Goal: Check status: Check status

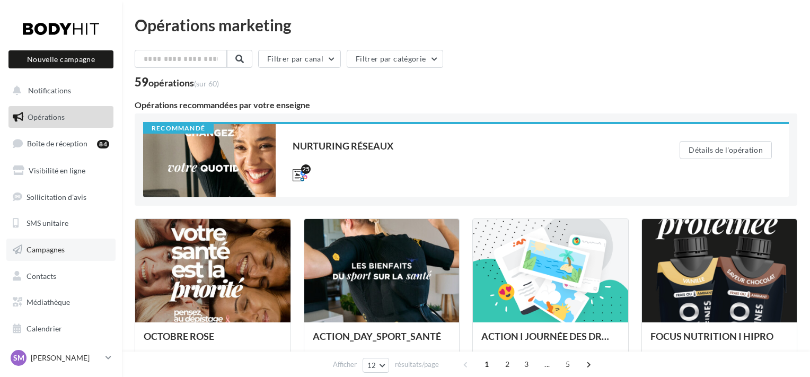
click at [62, 244] on link "Campagnes" at bounding box center [60, 250] width 109 height 22
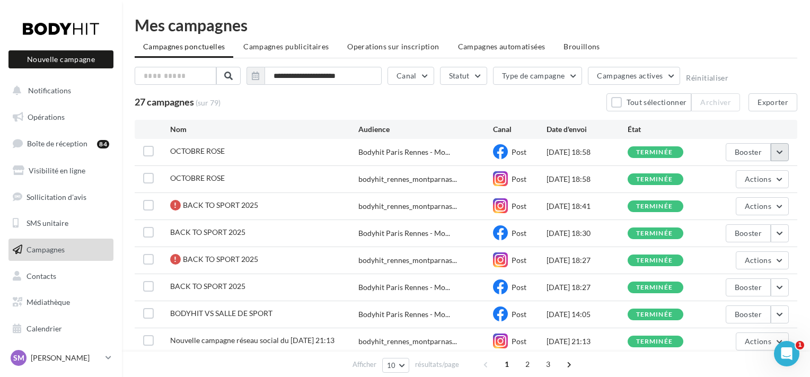
click at [781, 152] on button "button" at bounding box center [780, 152] width 18 height 18
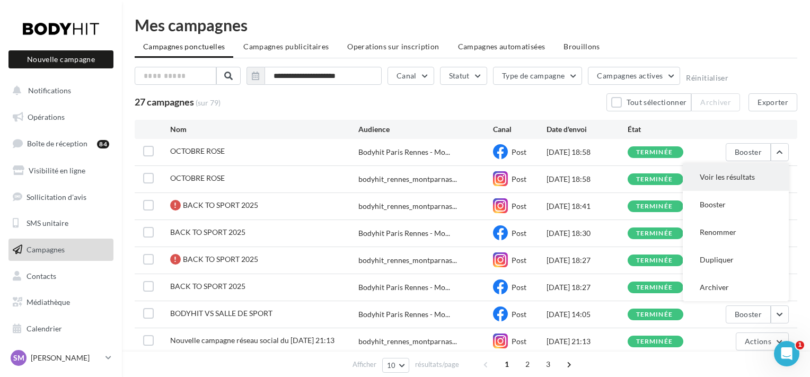
click at [750, 179] on button "Voir les résultats" at bounding box center [736, 177] width 106 height 28
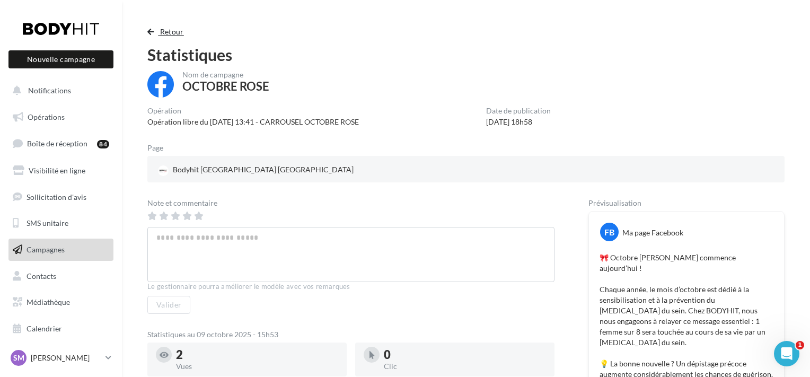
click at [157, 32] on button "Retour" at bounding box center [167, 31] width 41 height 13
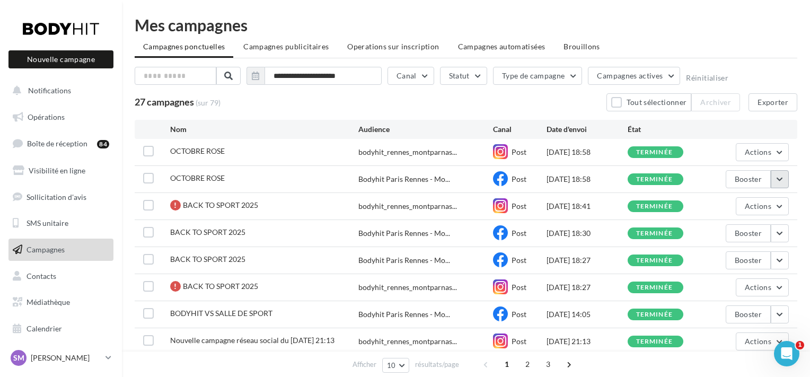
click at [775, 187] on button "button" at bounding box center [780, 179] width 18 height 18
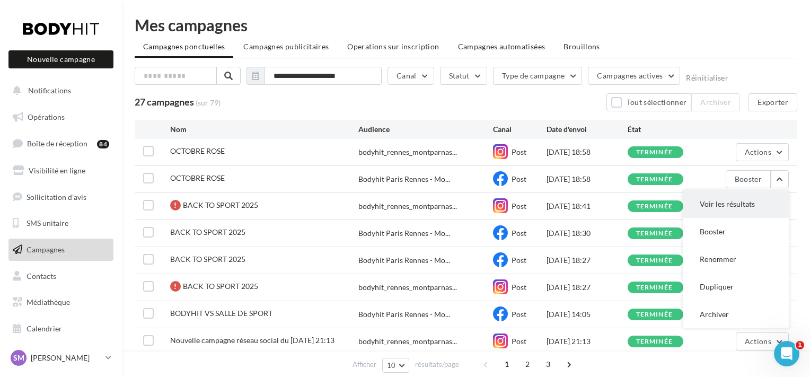
click at [752, 198] on button "Voir les résultats" at bounding box center [736, 204] width 106 height 28
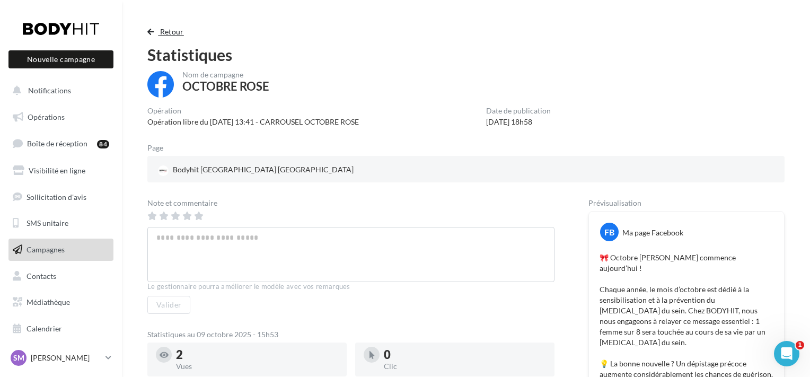
click at [157, 36] on button "Retour" at bounding box center [167, 31] width 41 height 13
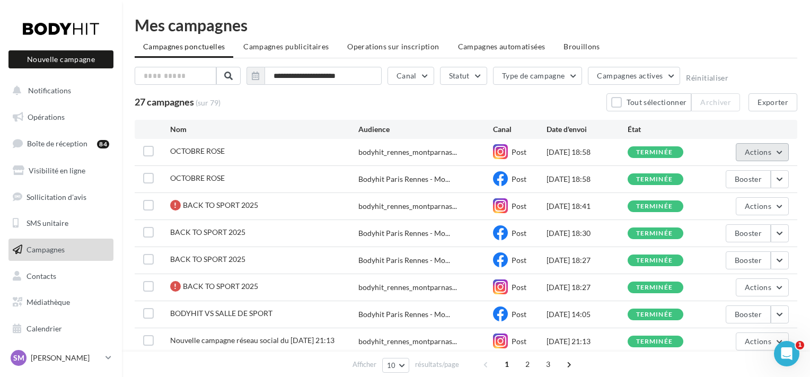
click at [780, 155] on button "Actions" at bounding box center [762, 152] width 53 height 18
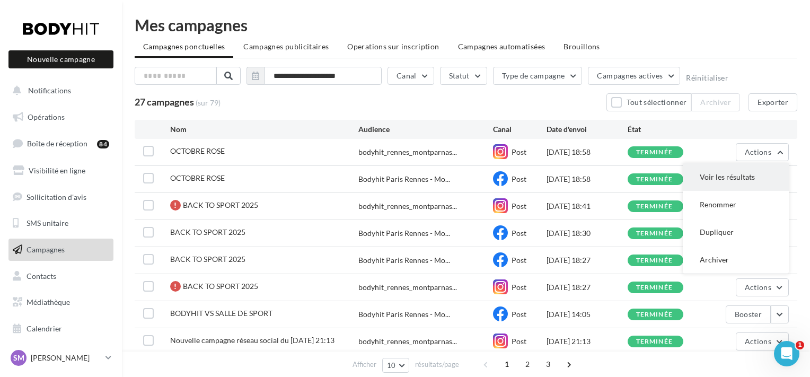
click at [754, 177] on button "Voir les résultats" at bounding box center [736, 177] width 106 height 28
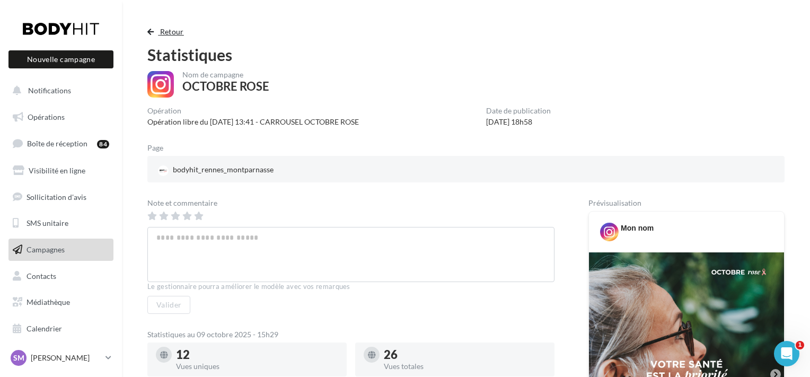
click at [154, 31] on span "button" at bounding box center [150, 31] width 6 height 7
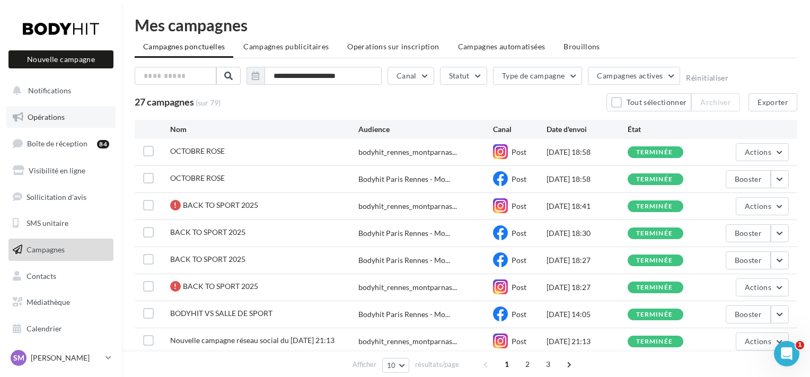
click at [80, 124] on link "Opérations" at bounding box center [60, 117] width 109 height 22
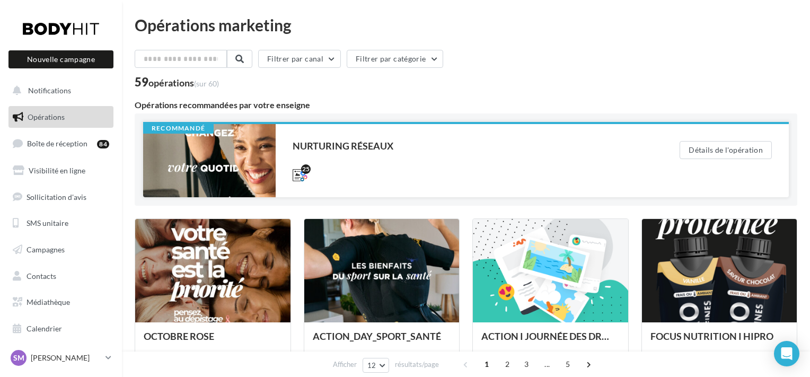
click at [240, 145] on div at bounding box center [209, 160] width 133 height 73
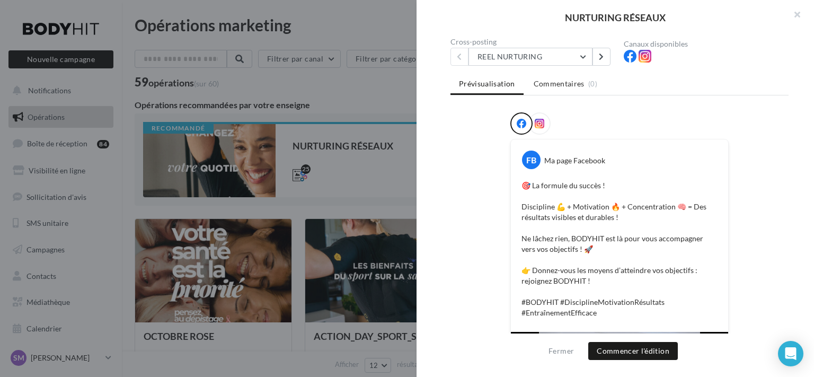
scroll to position [95, 0]
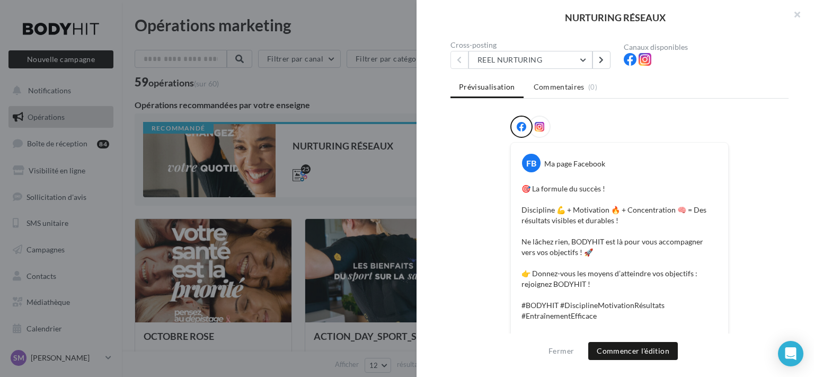
click at [539, 126] on icon at bounding box center [540, 127] width 10 height 10
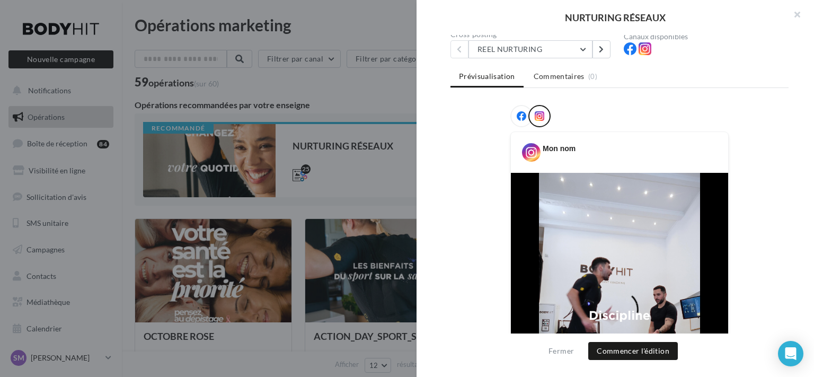
scroll to position [0, 0]
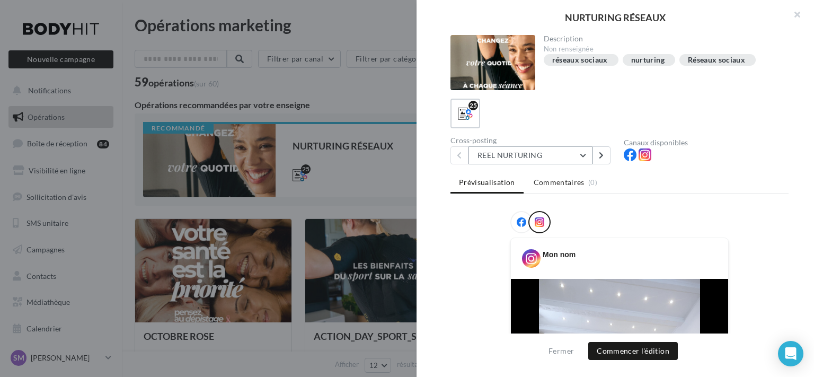
click at [569, 158] on button "REEL NURTURING" at bounding box center [531, 155] width 124 height 18
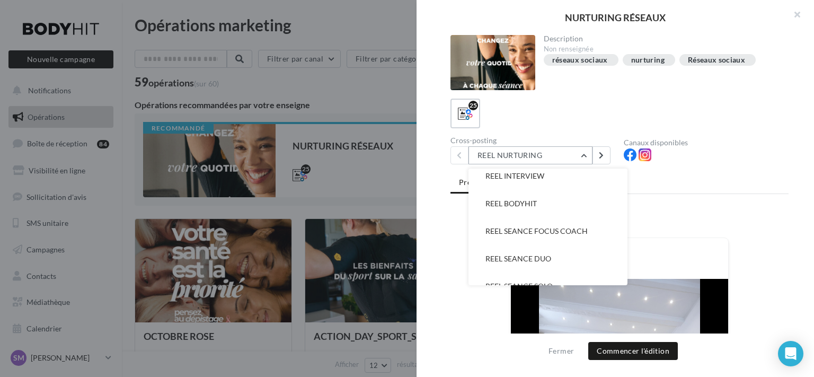
scroll to position [37, 0]
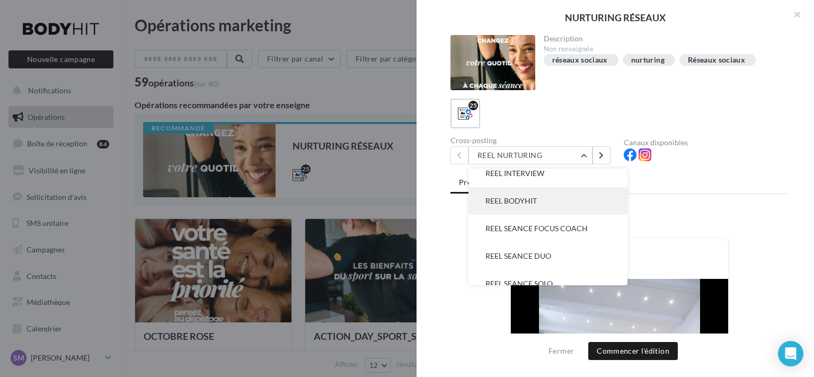
click at [578, 203] on button "REEL BODYHIT" at bounding box center [548, 201] width 159 height 28
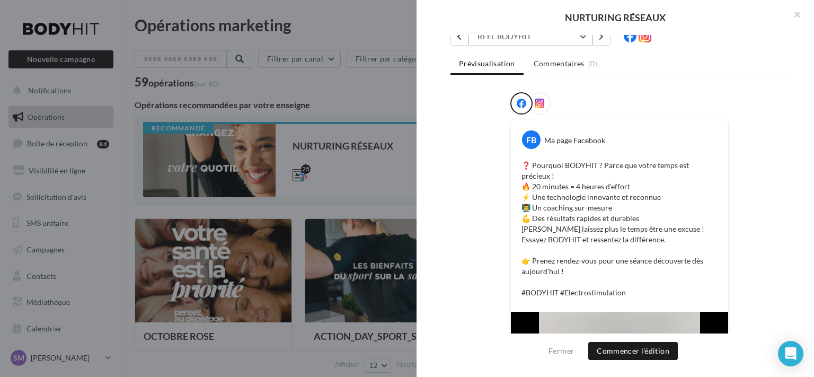
scroll to position [0, 0]
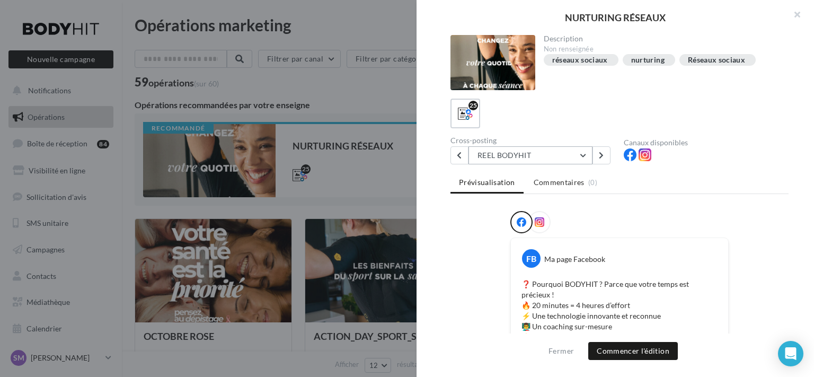
click at [535, 160] on button "REEL BODYHIT" at bounding box center [531, 155] width 124 height 18
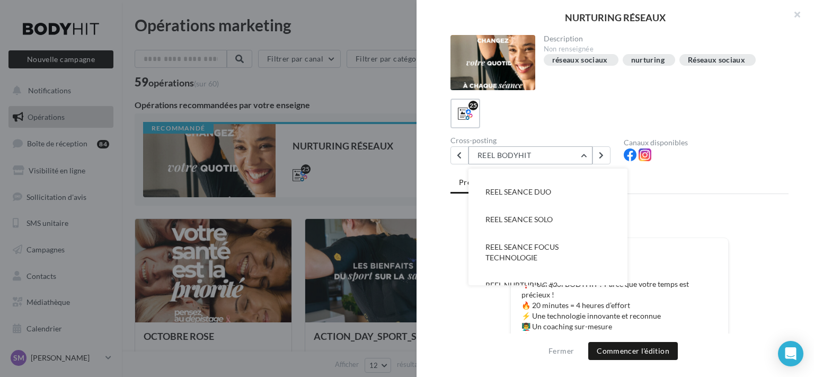
scroll to position [110, 0]
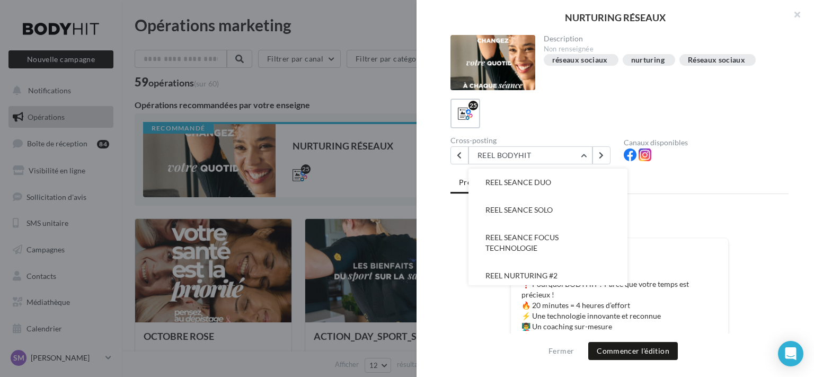
click at [694, 195] on div "Prévisualisation Commentaires (0) FB Ma page Facebook ❓ Pourquoi BODYHIT ? Parc…" at bounding box center [620, 258] width 338 height 171
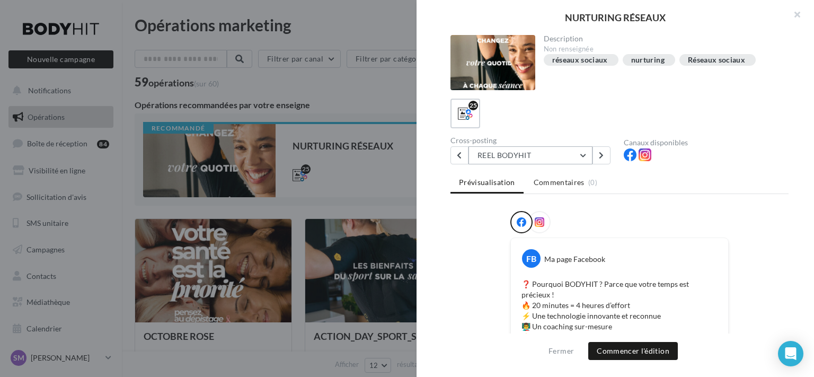
click at [566, 158] on button "REEL BODYHIT" at bounding box center [531, 155] width 124 height 18
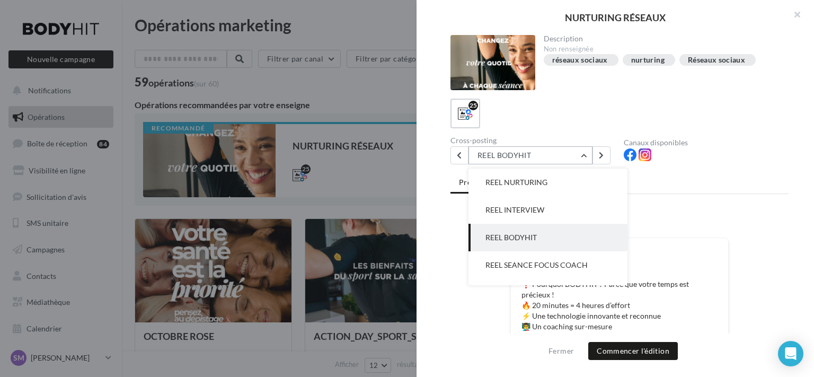
scroll to position [0, 0]
